Goal: Information Seeking & Learning: Find specific fact

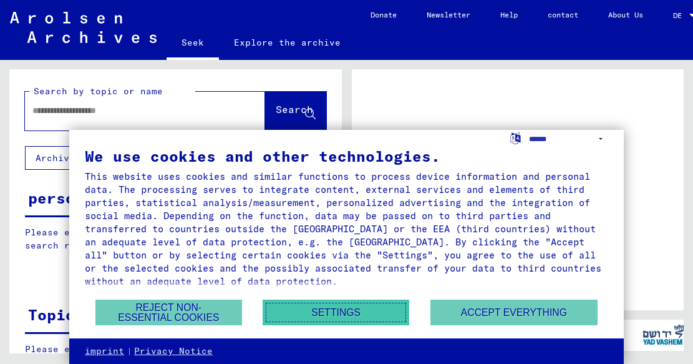
click at [321, 312] on font "Settings" at bounding box center [335, 312] width 49 height 11
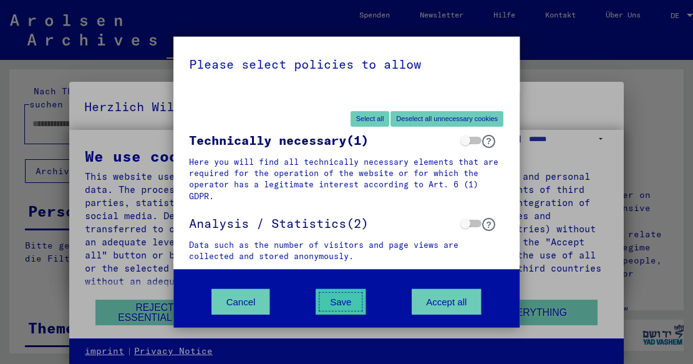
click at [334, 293] on button "Save" at bounding box center [341, 302] width 50 height 26
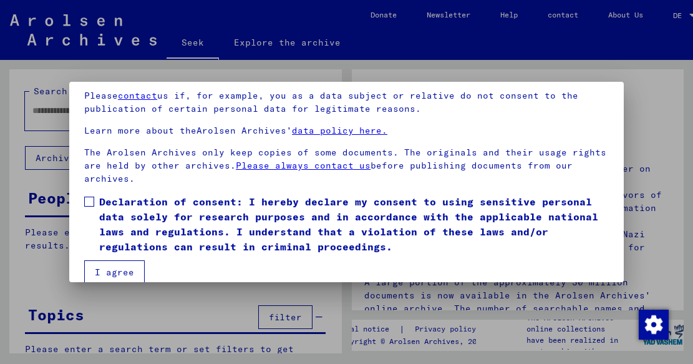
scroll to position [99, 0]
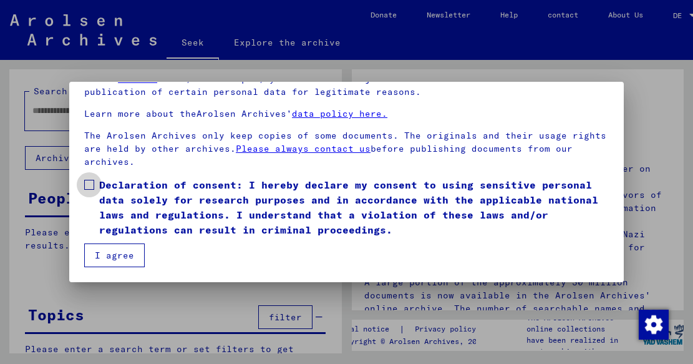
click at [89, 183] on span at bounding box center [89, 185] width 10 height 10
click at [107, 251] on font "I agree" at bounding box center [114, 255] width 39 height 11
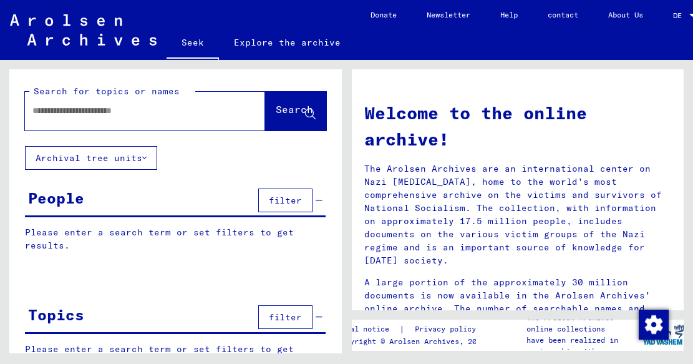
click at [145, 110] on input "text" at bounding box center [129, 110] width 195 height 13
click at [33, 110] on input "**********" at bounding box center [129, 110] width 195 height 13
click at [281, 108] on font "Search" at bounding box center [294, 109] width 37 height 12
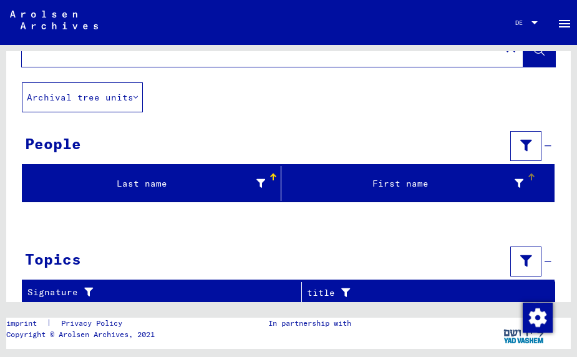
scroll to position [57, 0]
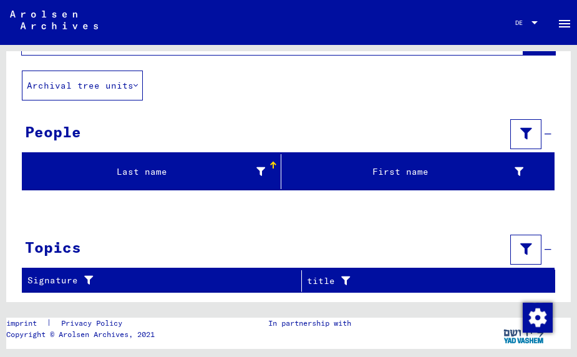
click at [157, 168] on font "Last name" at bounding box center [142, 171] width 51 height 11
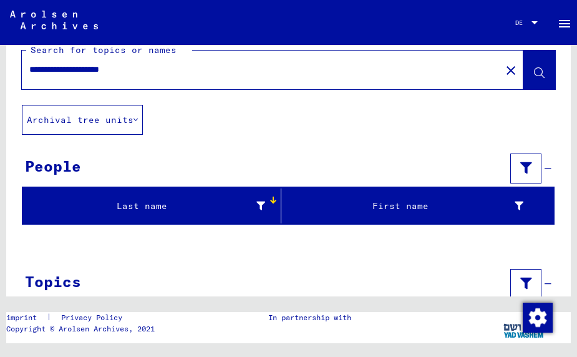
scroll to position [0, 0]
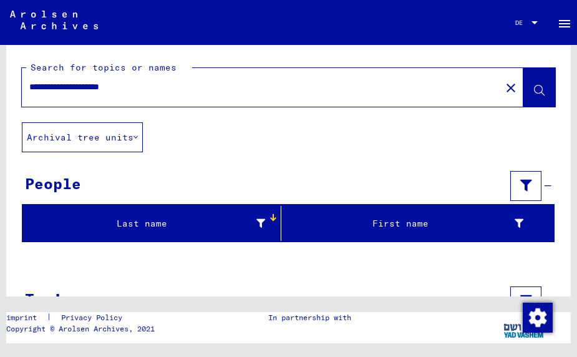
click at [268, 222] on div "Last name" at bounding box center [153, 223] width 253 height 20
click at [518, 224] on icon at bounding box center [519, 223] width 9 height 9
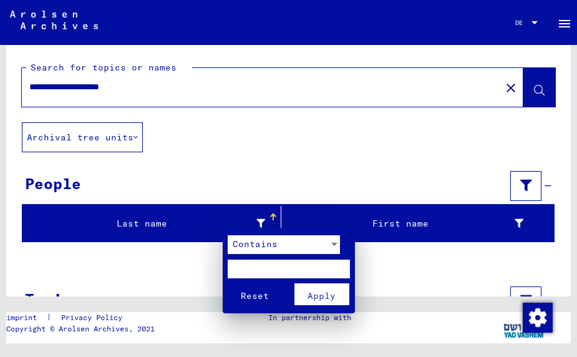
click at [247, 295] on font "Reset" at bounding box center [255, 295] width 28 height 11
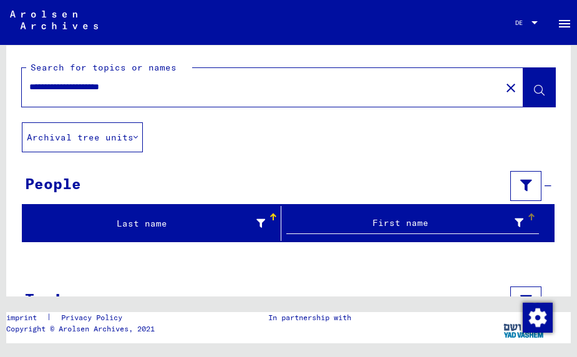
click at [531, 84] on button at bounding box center [539, 87] width 32 height 39
click at [167, 89] on input "**********" at bounding box center [261, 86] width 464 height 13
click at [34, 86] on input "**********" at bounding box center [261, 86] width 464 height 13
click at [537, 79] on button at bounding box center [539, 87] width 32 height 39
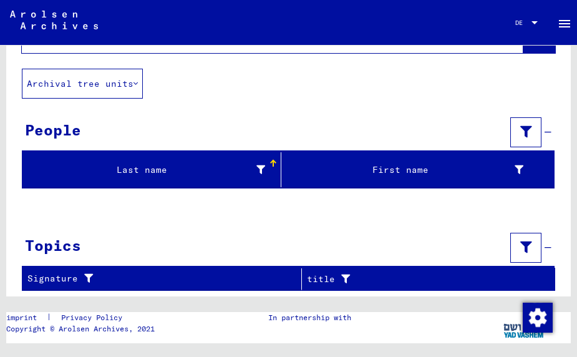
scroll to position [57, 0]
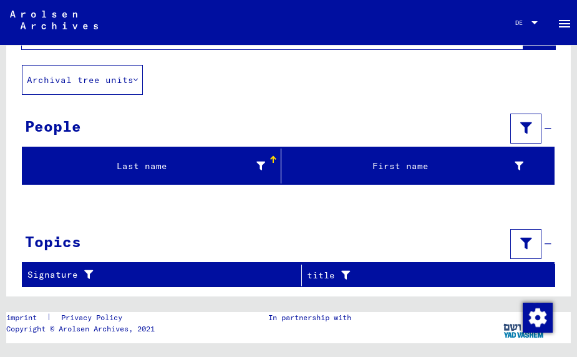
click at [244, 160] on div "Last name" at bounding box center [146, 166] width 238 height 13
click at [405, 158] on div "First name" at bounding box center [412, 166] width 253 height 20
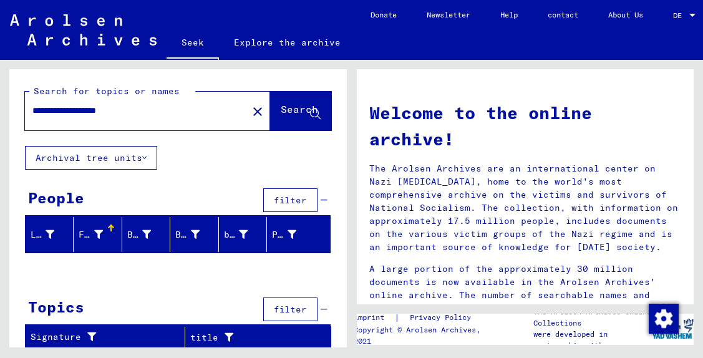
scroll to position [2, 0]
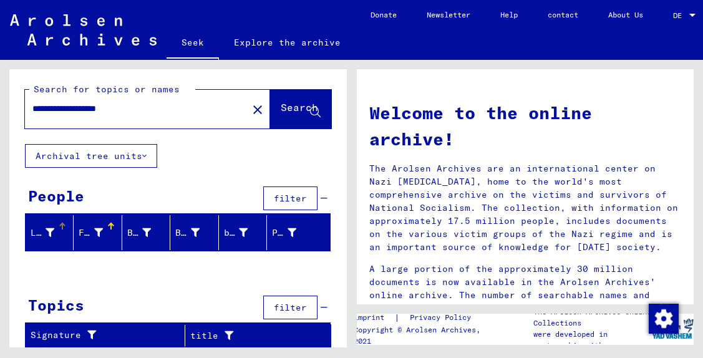
click at [51, 224] on div "Last name" at bounding box center [52, 233] width 42 height 20
click at [96, 233] on font "First name" at bounding box center [107, 232] width 56 height 11
click at [143, 233] on font "Birth name" at bounding box center [155, 232] width 56 height 11
click at [327, 195] on icon at bounding box center [324, 198] width 7 height 9
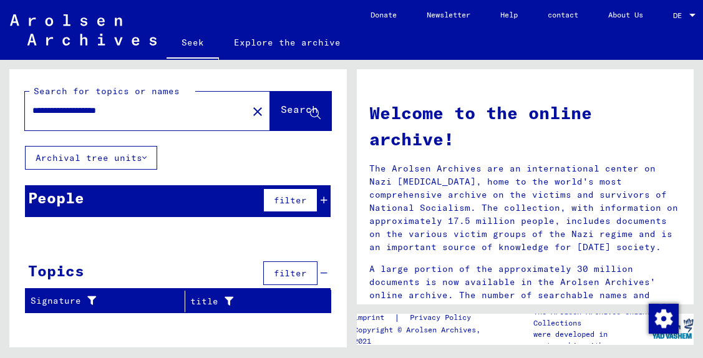
scroll to position [0, 0]
click at [327, 195] on div "filter" at bounding box center [293, 200] width 67 height 30
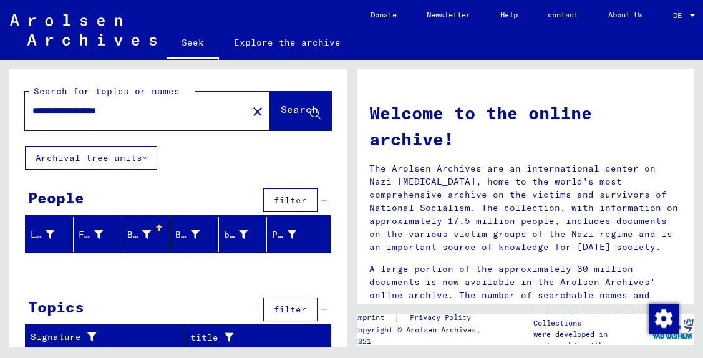
click at [154, 110] on input "**********" at bounding box center [132, 110] width 200 height 13
click at [103, 110] on input "**********" at bounding box center [132, 110] width 200 height 13
click at [281, 107] on font "Search" at bounding box center [299, 109] width 37 height 12
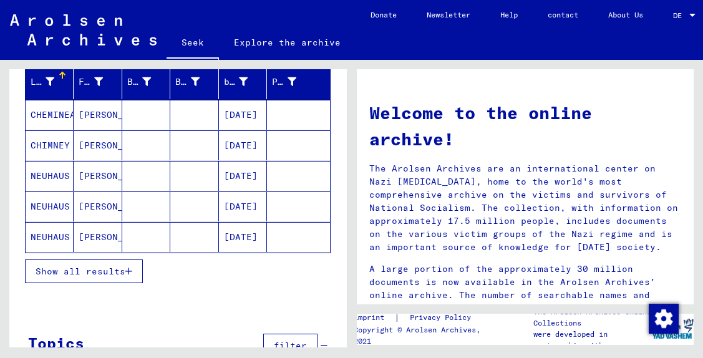
scroll to position [153, 0]
click at [110, 269] on font "Show all results" at bounding box center [81, 270] width 90 height 11
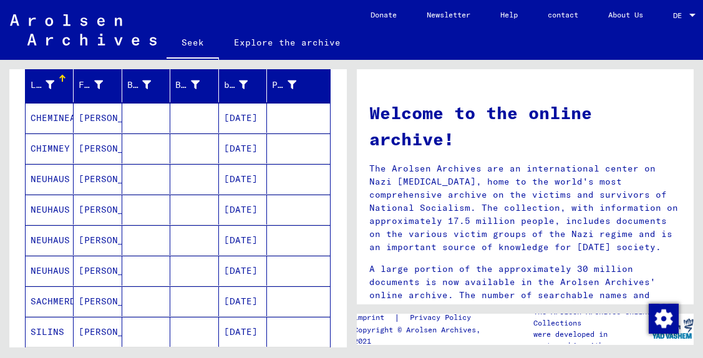
scroll to position [145, 0]
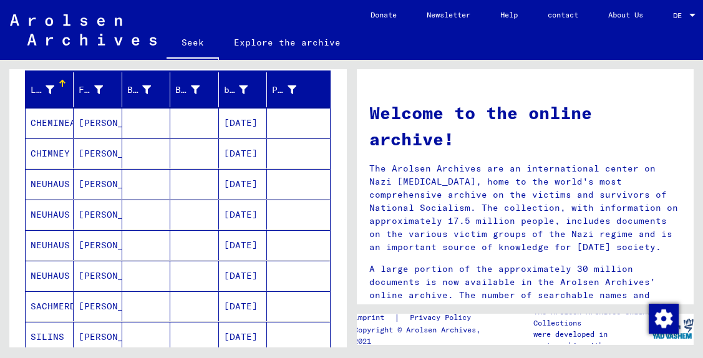
click at [67, 180] on font "NEUHAUS" at bounding box center [50, 183] width 39 height 11
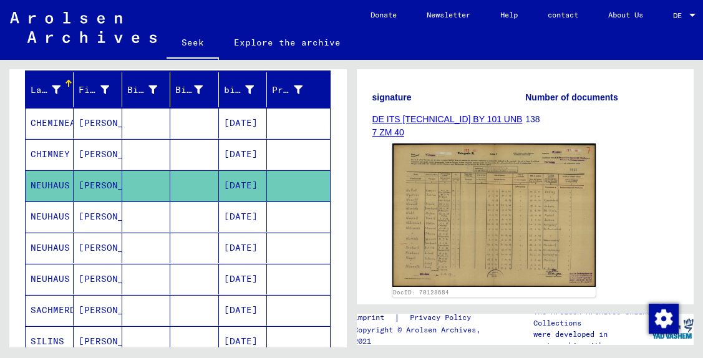
scroll to position [185, 0]
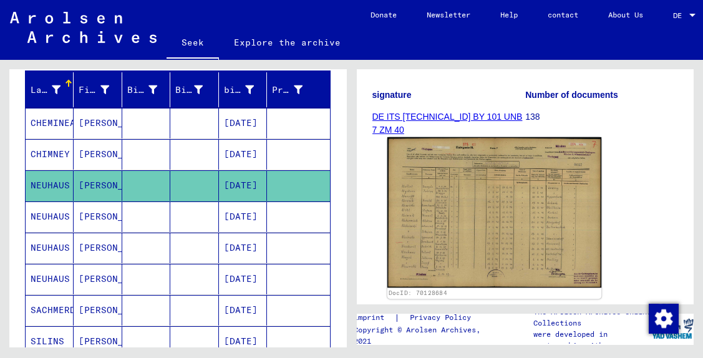
click at [479, 238] on img at bounding box center [494, 212] width 214 height 150
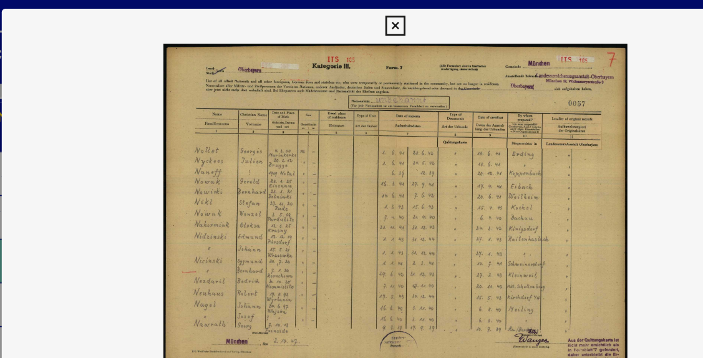
click at [351, 12] on icon at bounding box center [351, 18] width 14 height 15
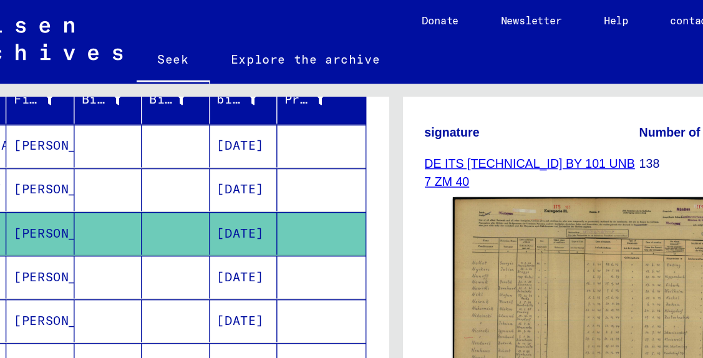
scroll to position [165, 0]
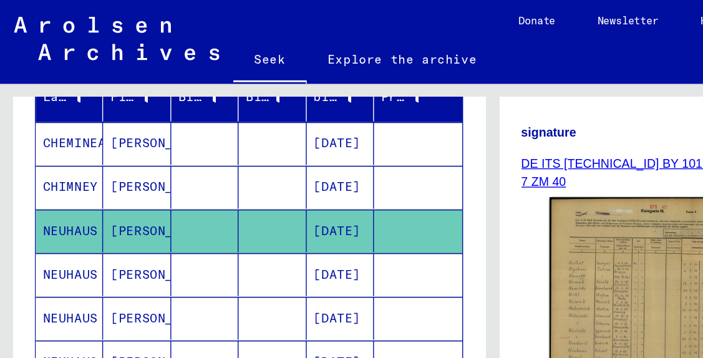
click at [49, 195] on font "NEUHAUS" at bounding box center [50, 195] width 39 height 11
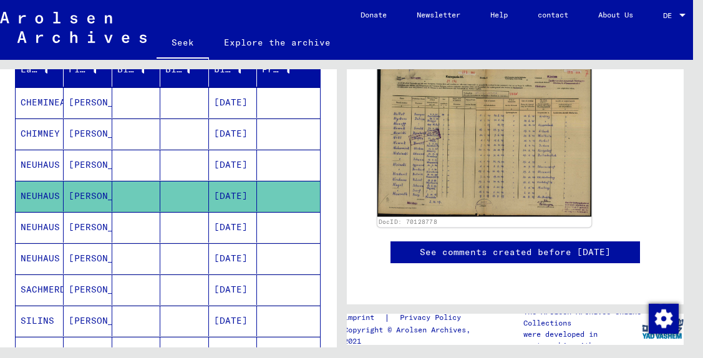
scroll to position [265, 0]
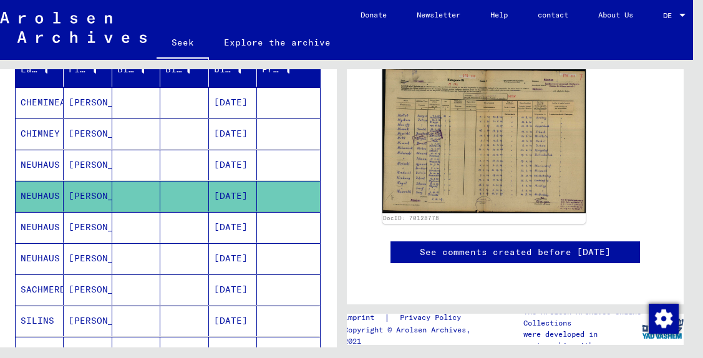
click at [44, 224] on font "NEUHAUS" at bounding box center [40, 226] width 39 height 11
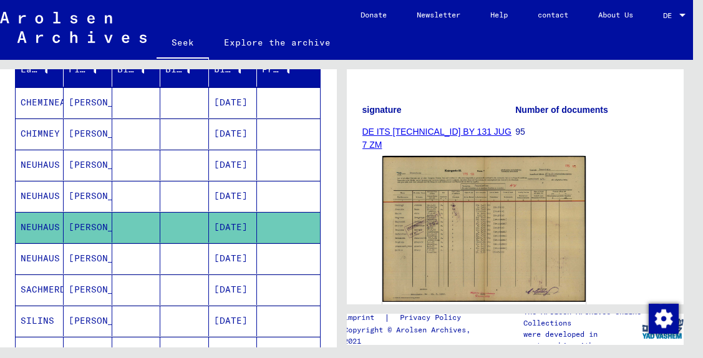
scroll to position [150, 0]
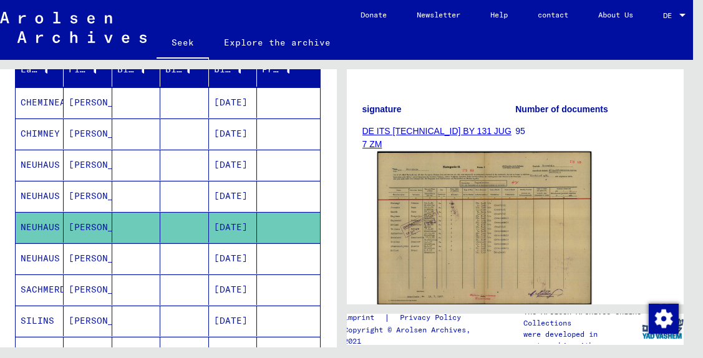
click at [471, 244] on img at bounding box center [484, 228] width 214 height 153
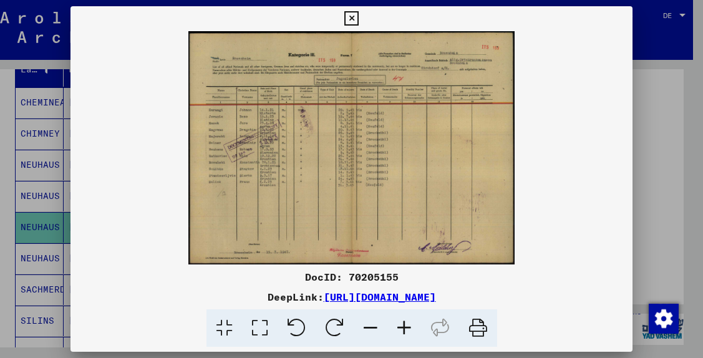
click at [341, 157] on img at bounding box center [351, 147] width 563 height 233
click at [348, 17] on icon at bounding box center [351, 18] width 14 height 15
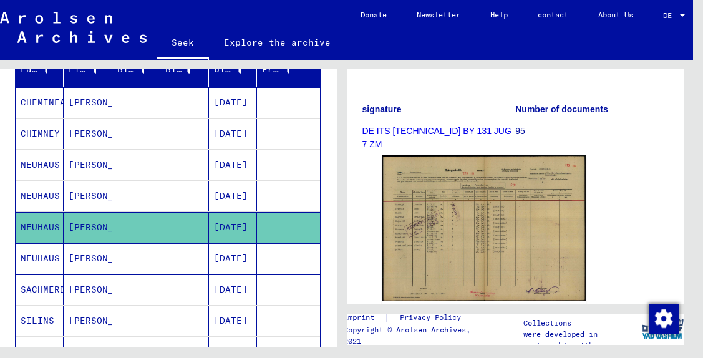
click at [47, 258] on font "NEUHAUS" at bounding box center [40, 258] width 39 height 11
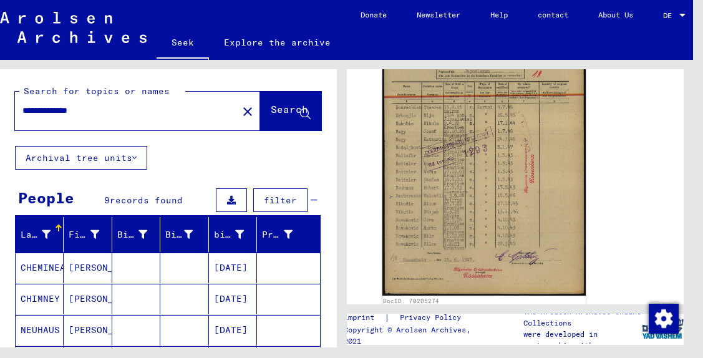
click at [54, 112] on input "**********" at bounding box center [126, 110] width 208 height 13
type input "**********"
click at [278, 100] on button "Search" at bounding box center [290, 111] width 61 height 39
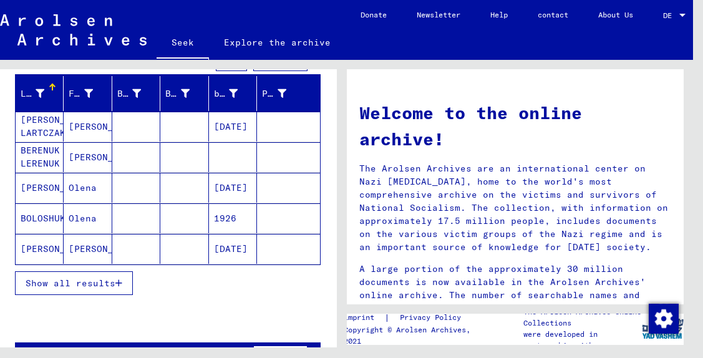
scroll to position [143, 0]
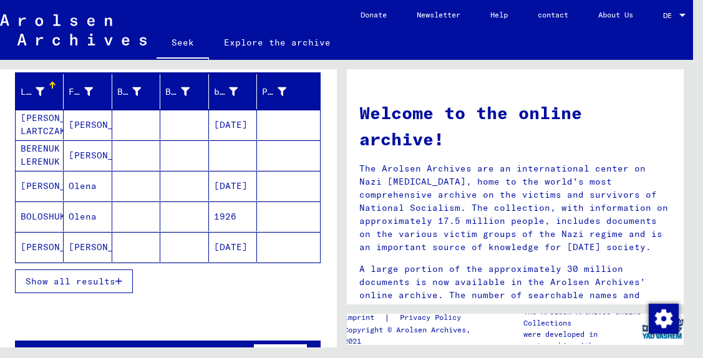
click at [94, 276] on font "Show all results" at bounding box center [71, 281] width 90 height 11
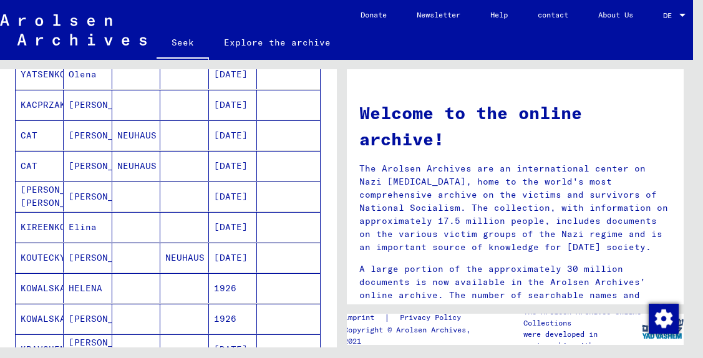
scroll to position [585, 0]
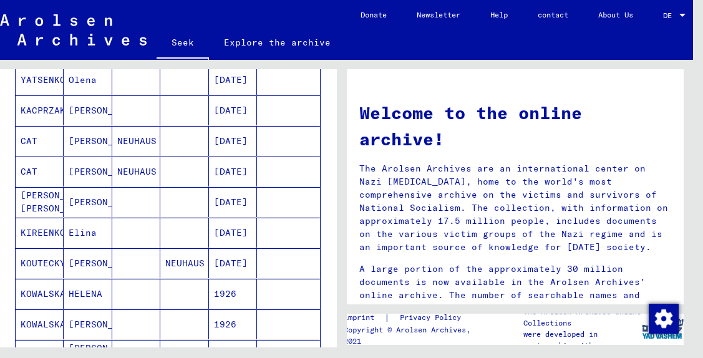
click at [120, 139] on font "NEUHAUS" at bounding box center [136, 140] width 39 height 11
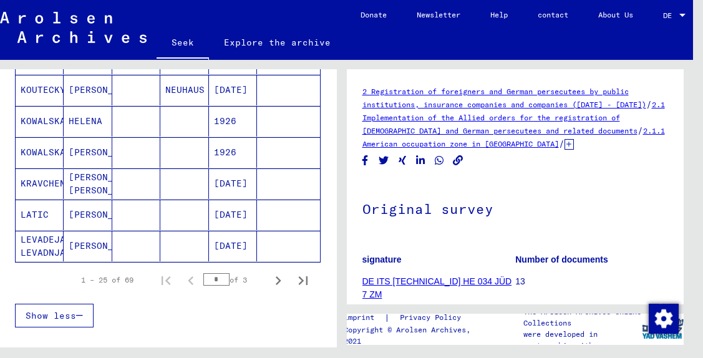
scroll to position [773, 0]
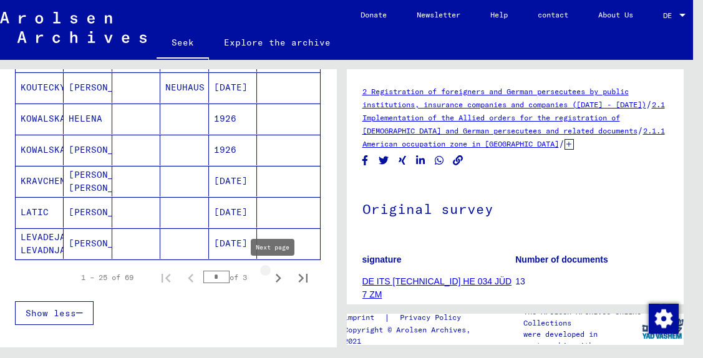
click at [271, 276] on icon "Next page" at bounding box center [278, 278] width 17 height 17
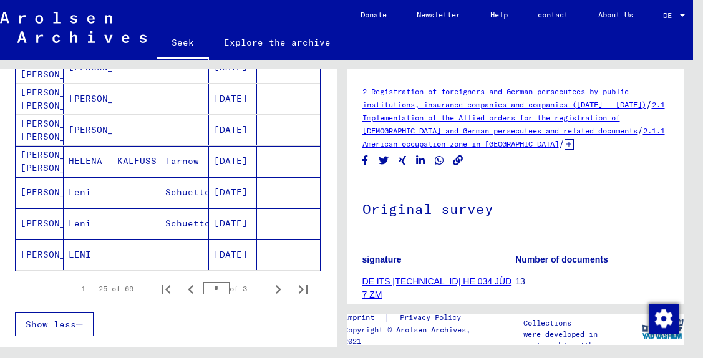
scroll to position [767, 0]
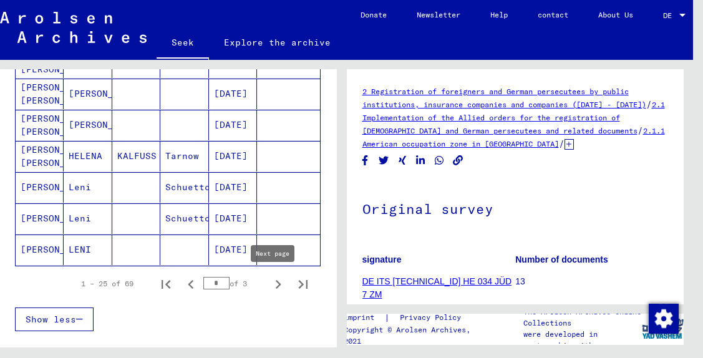
click at [270, 281] on icon "Next page" at bounding box center [278, 284] width 17 height 17
type input "*"
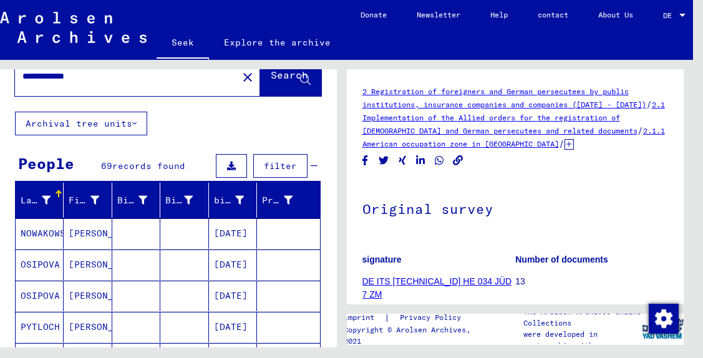
scroll to position [0, 0]
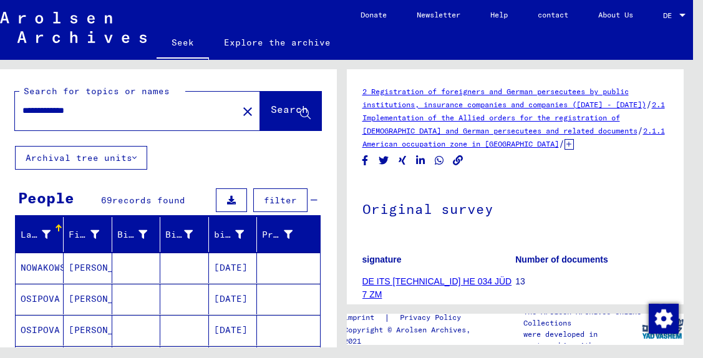
click at [120, 112] on input "**********" at bounding box center [126, 110] width 208 height 13
type input "**********"
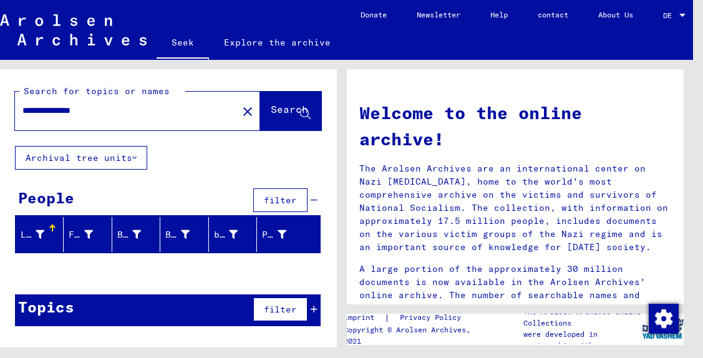
click at [271, 110] on font "Search" at bounding box center [289, 109] width 37 height 12
click at [261, 37] on font "Explore the archive" at bounding box center [277, 42] width 107 height 11
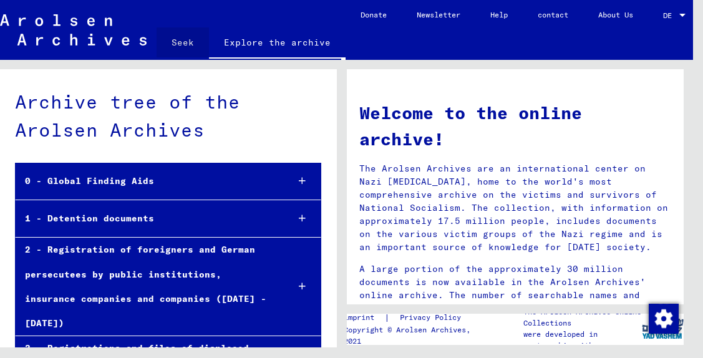
click at [180, 41] on font "Seek" at bounding box center [183, 42] width 22 height 11
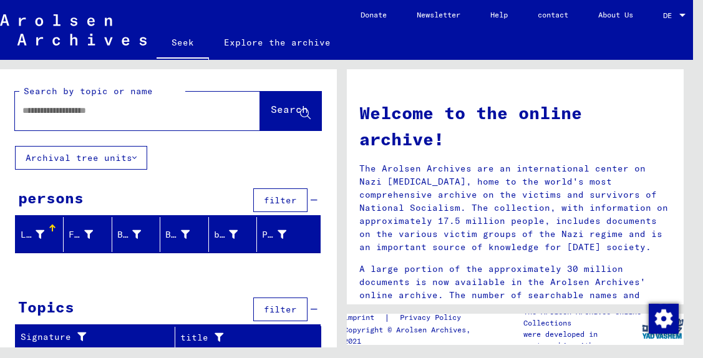
click at [130, 114] on input "text" at bounding box center [122, 110] width 200 height 13
type input "**********"
click at [271, 112] on font "Search" at bounding box center [289, 109] width 37 height 12
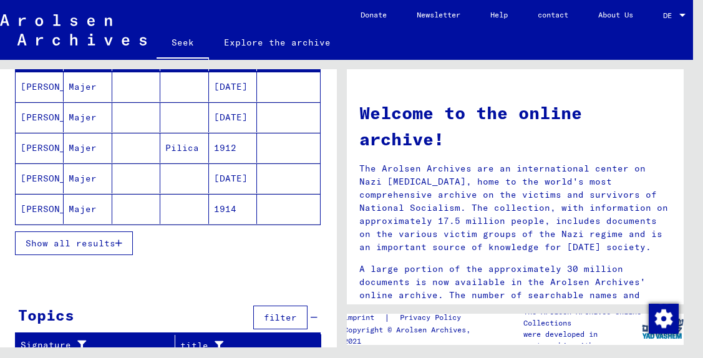
scroll to position [191, 0]
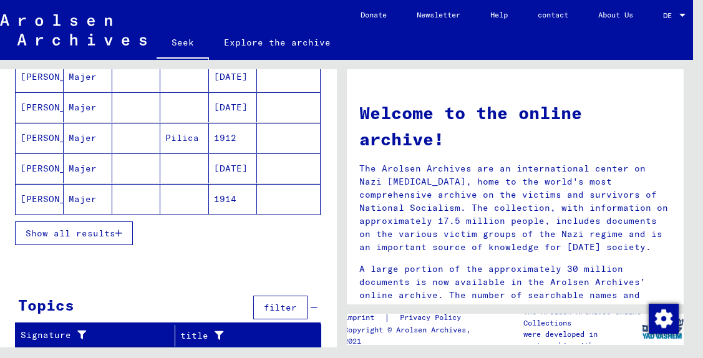
click at [92, 228] on font "Show all results" at bounding box center [71, 233] width 90 height 11
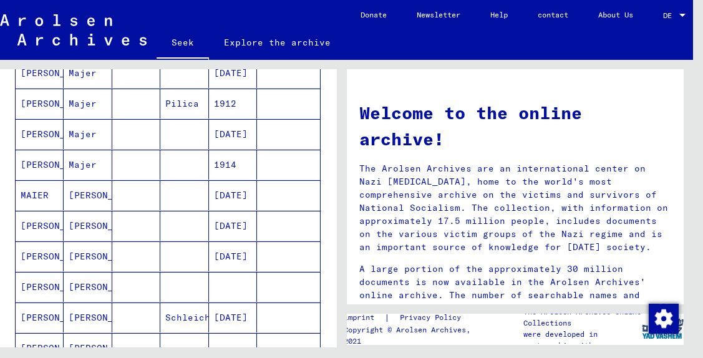
scroll to position [230, 0]
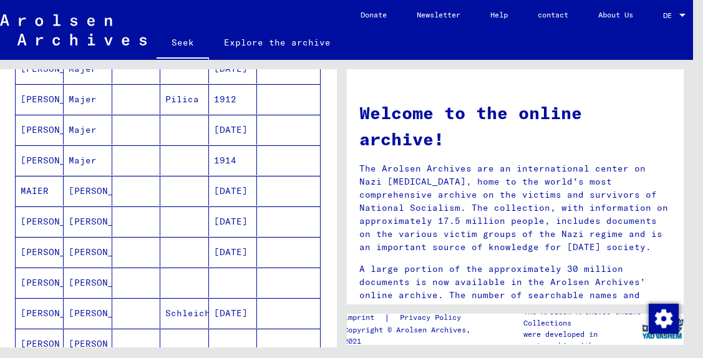
click at [80, 186] on font "[PERSON_NAME]" at bounding box center [105, 190] width 73 height 11
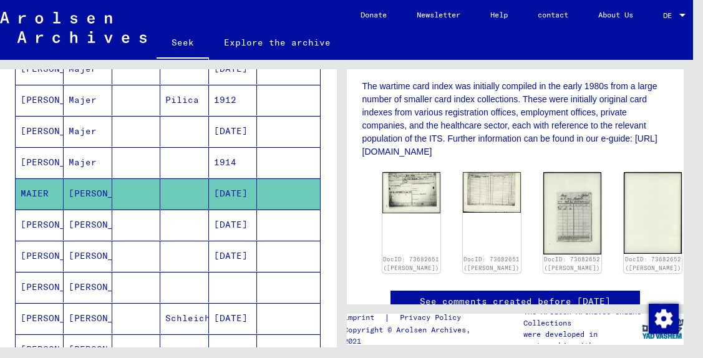
scroll to position [261, 0]
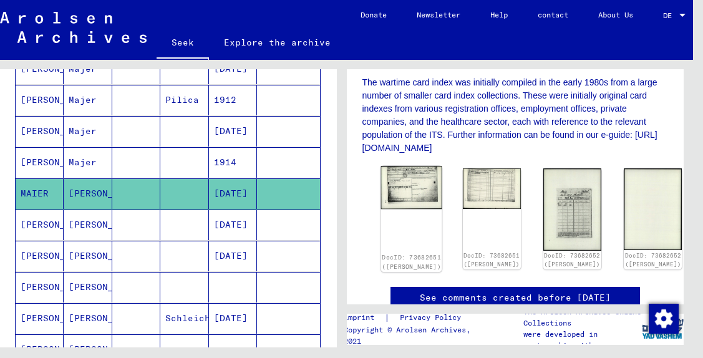
click at [402, 183] on img at bounding box center [411, 187] width 61 height 43
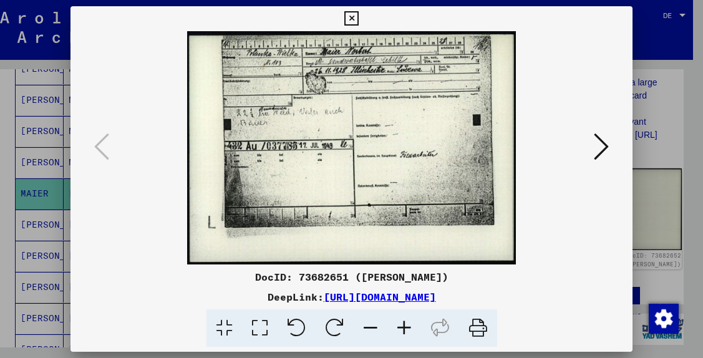
click at [600, 140] on icon at bounding box center [601, 147] width 15 height 30
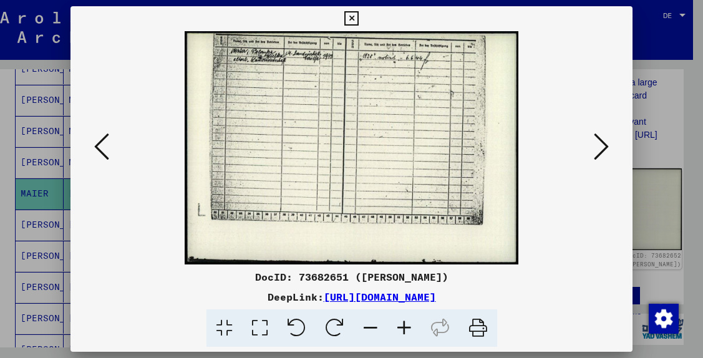
click at [600, 140] on icon at bounding box center [601, 147] width 15 height 30
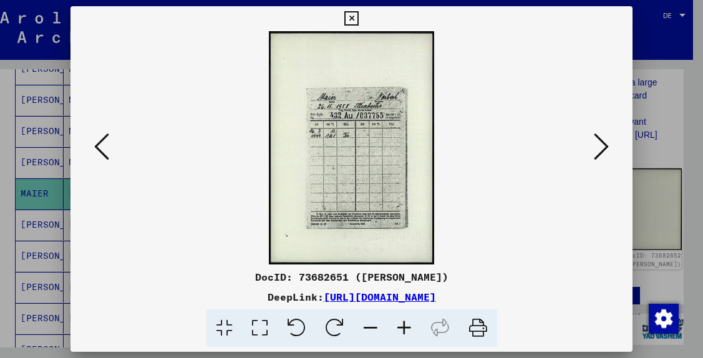
click at [600, 140] on icon at bounding box center [601, 147] width 15 height 30
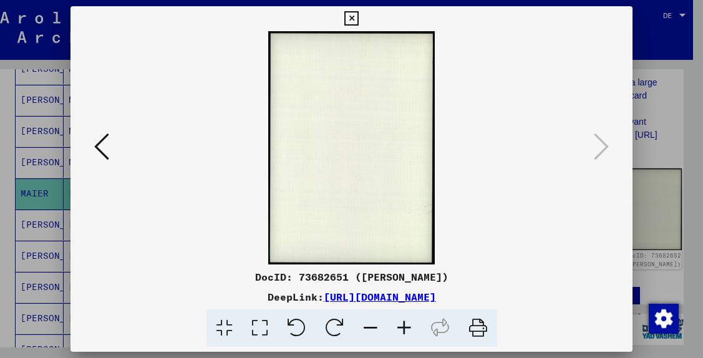
click at [350, 17] on icon at bounding box center [351, 18] width 14 height 15
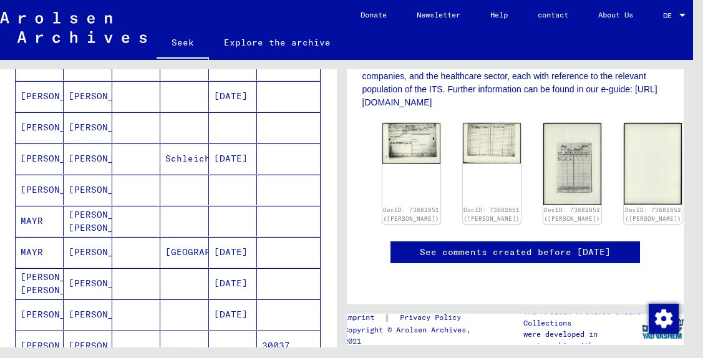
scroll to position [391, 0]
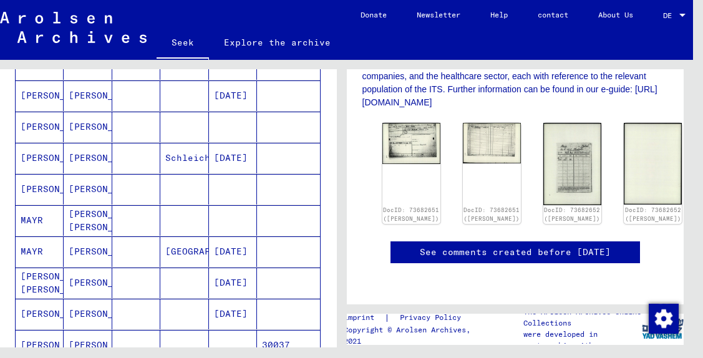
click at [226, 149] on mat-cell "[DATE]" at bounding box center [233, 158] width 48 height 31
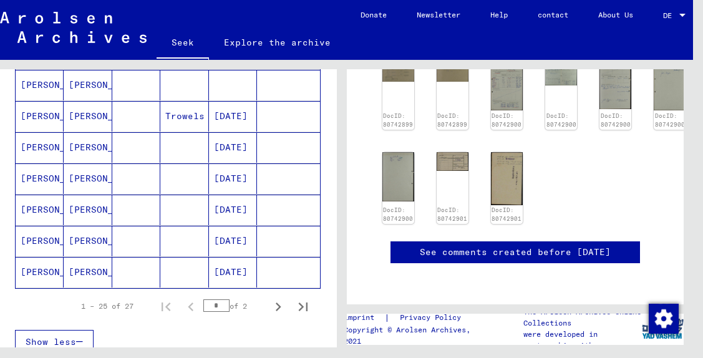
scroll to position [746, 0]
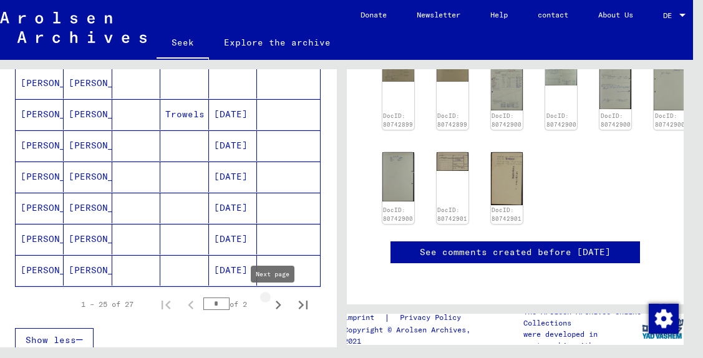
click at [270, 304] on icon "Next page" at bounding box center [278, 304] width 17 height 17
type input "*"
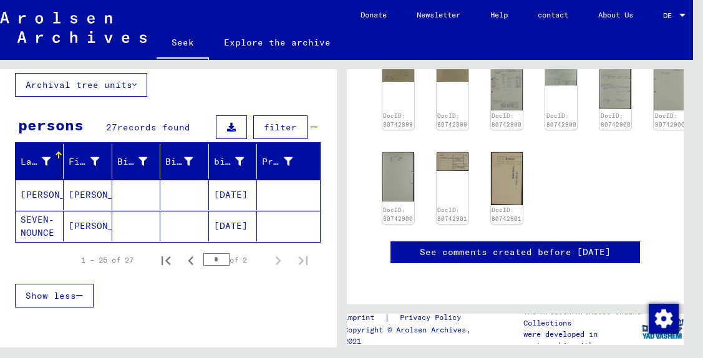
scroll to position [0, 0]
